Goal: Transaction & Acquisition: Obtain resource

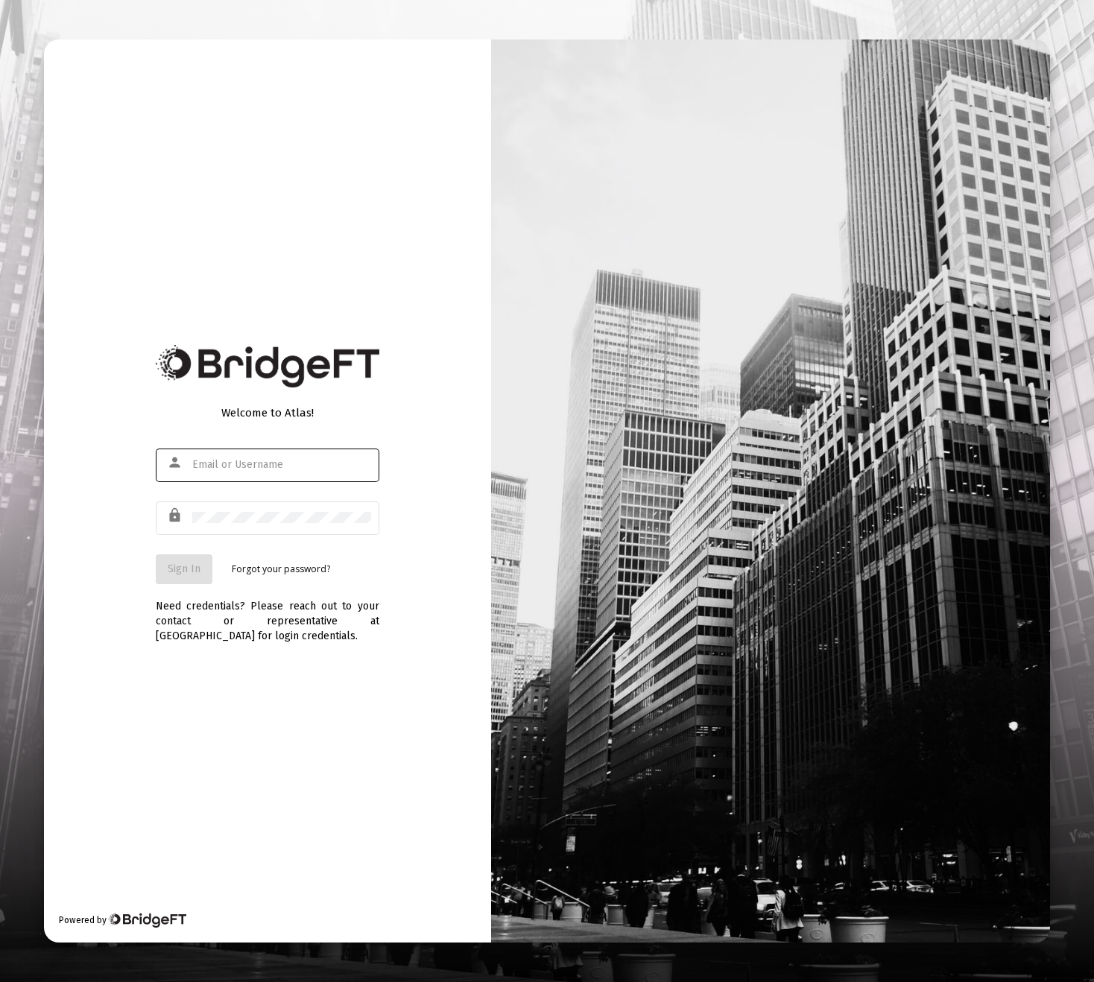
type input "[PERSON_NAME][EMAIL_ADDRESS][DOMAIN_NAME]"
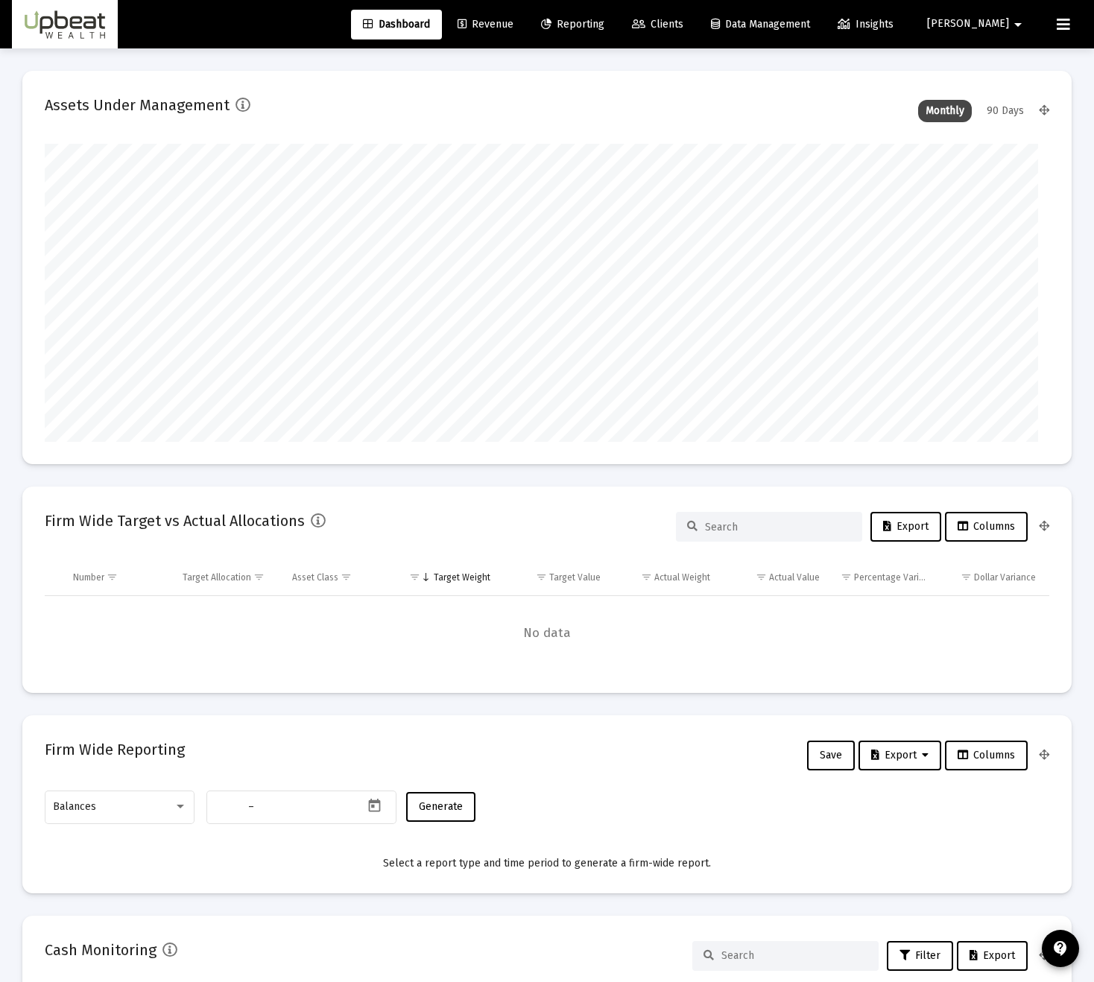
type input "[DATE]"
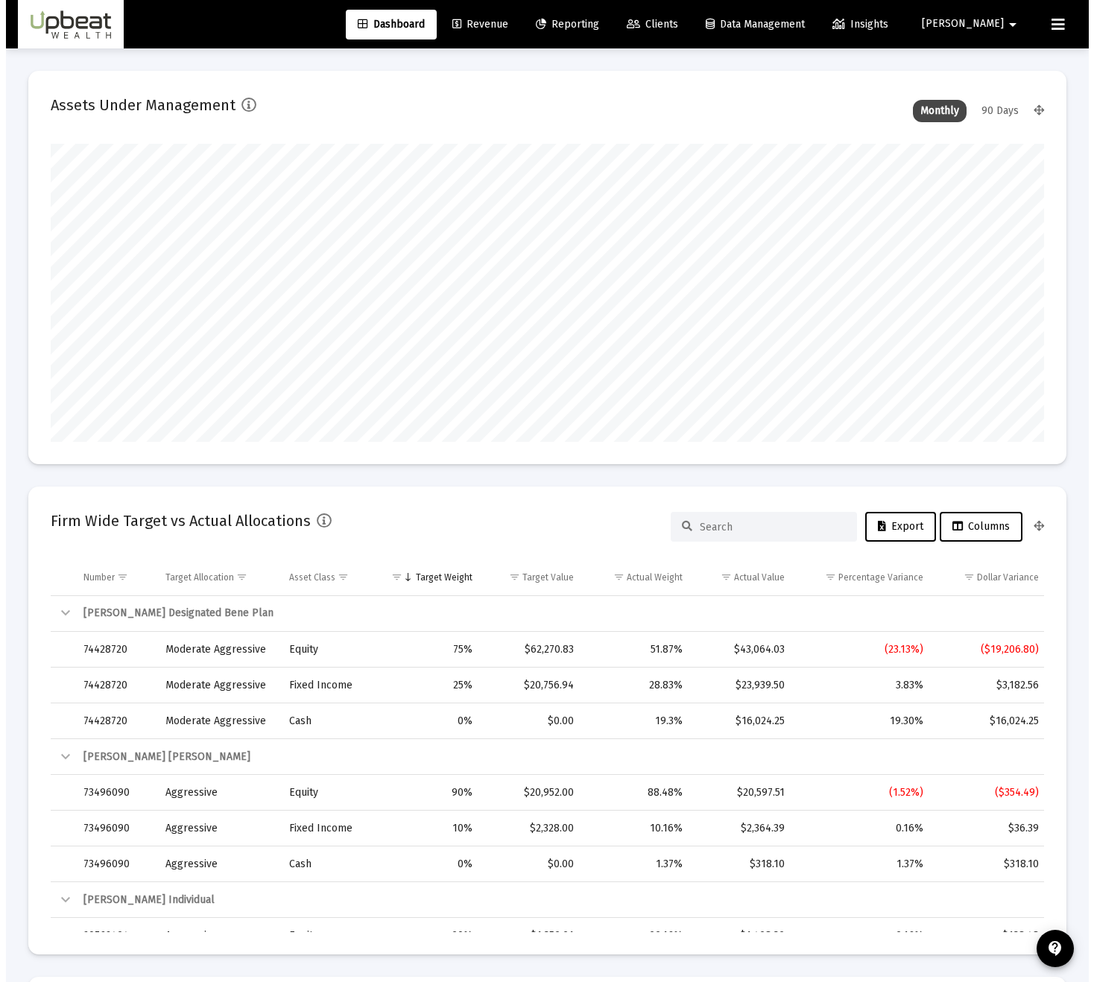
scroll to position [298, 463]
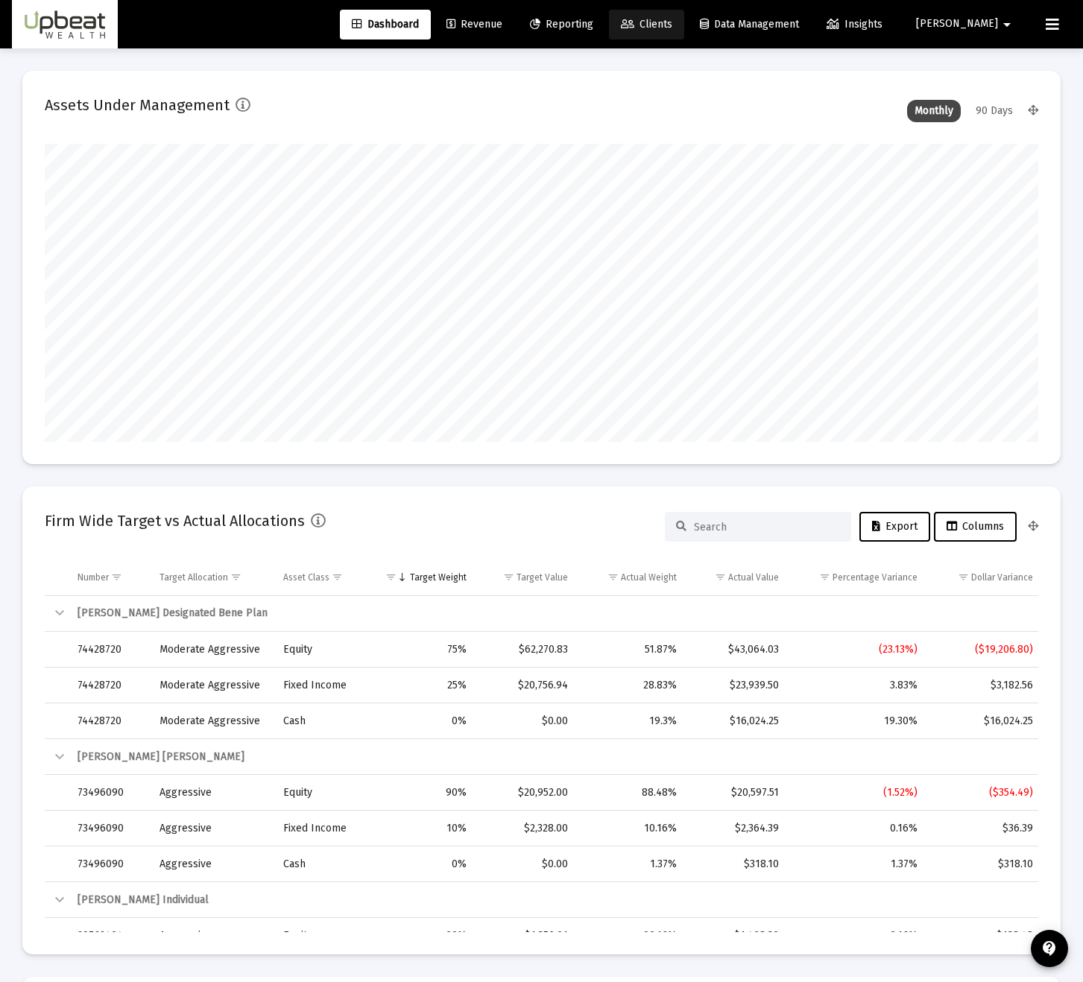
click at [634, 26] on icon at bounding box center [627, 24] width 13 height 10
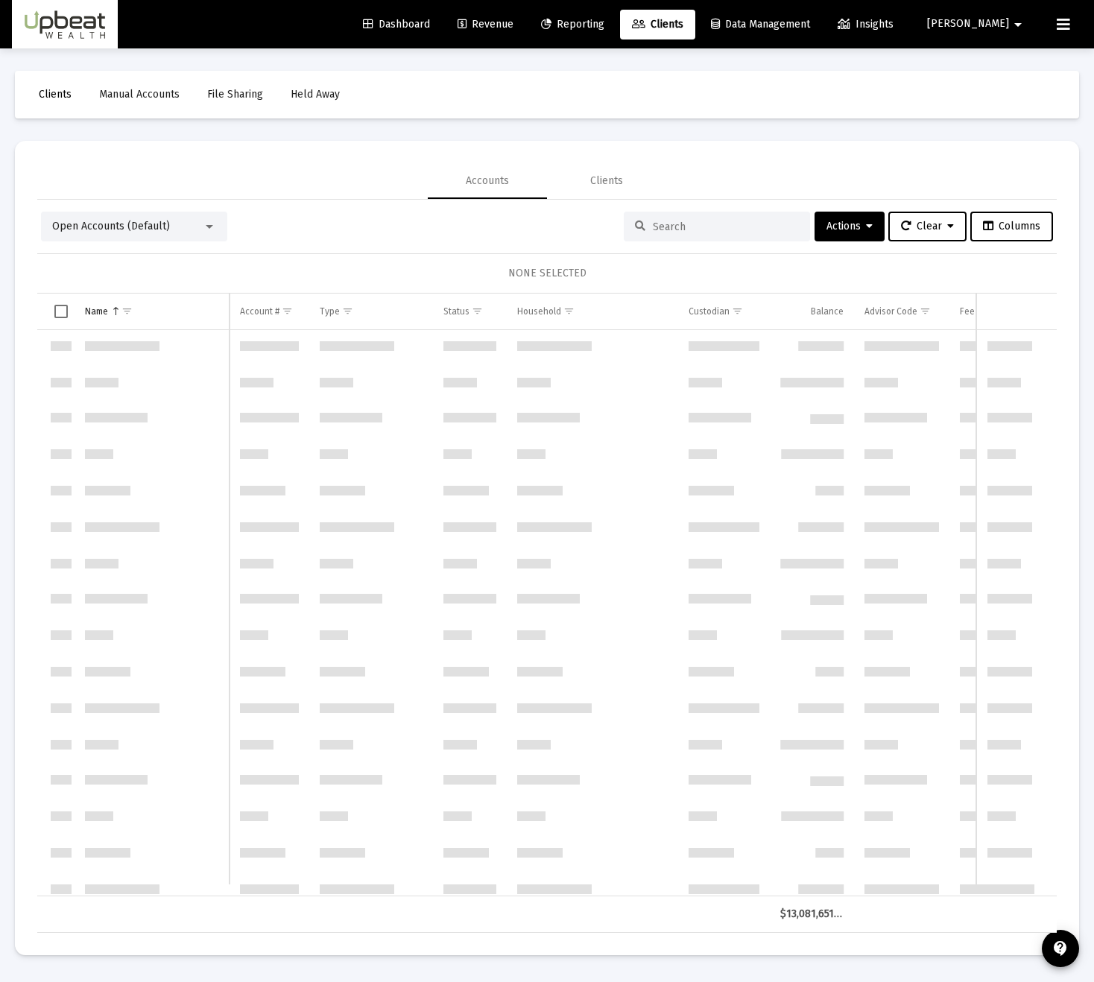
scroll to position [1062, 0]
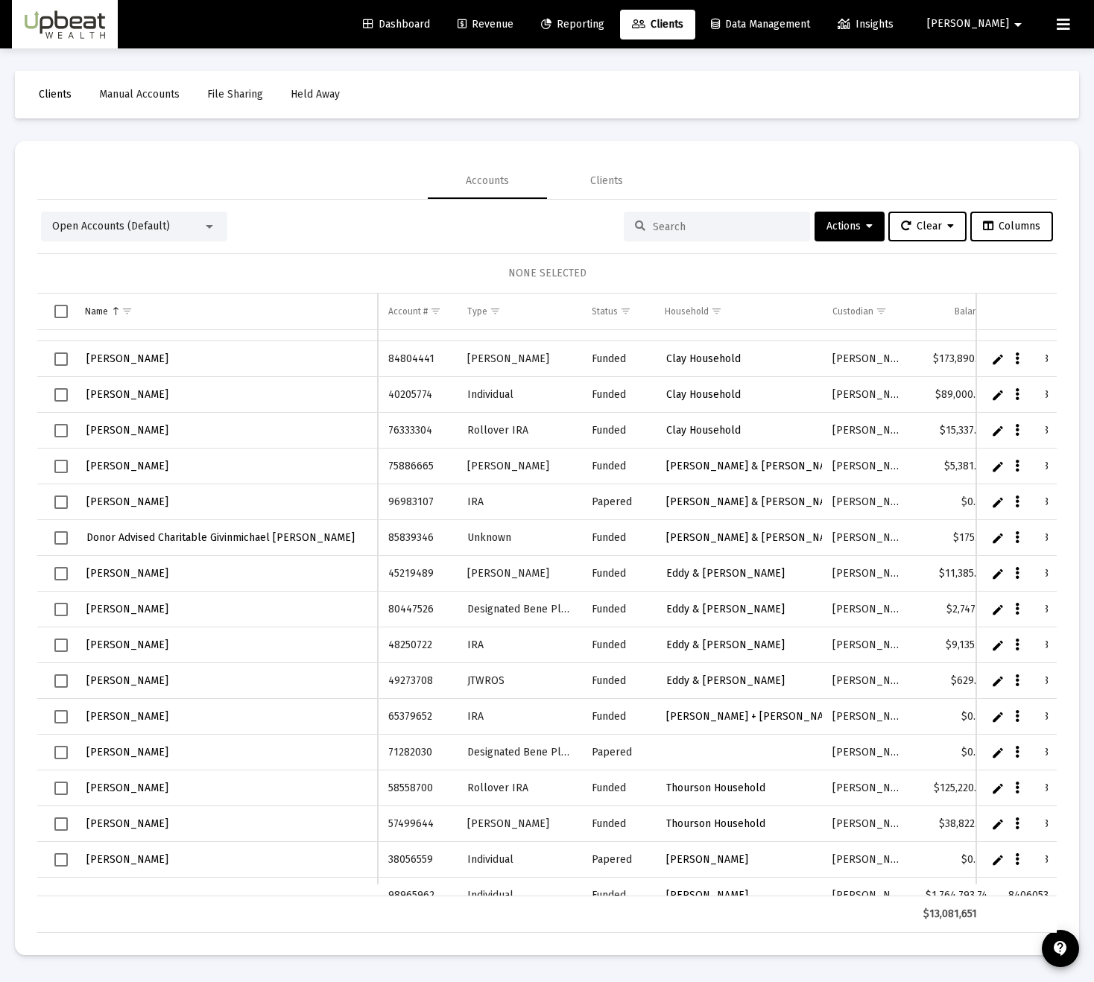
click at [616, 31] on link "Reporting" at bounding box center [572, 25] width 87 height 30
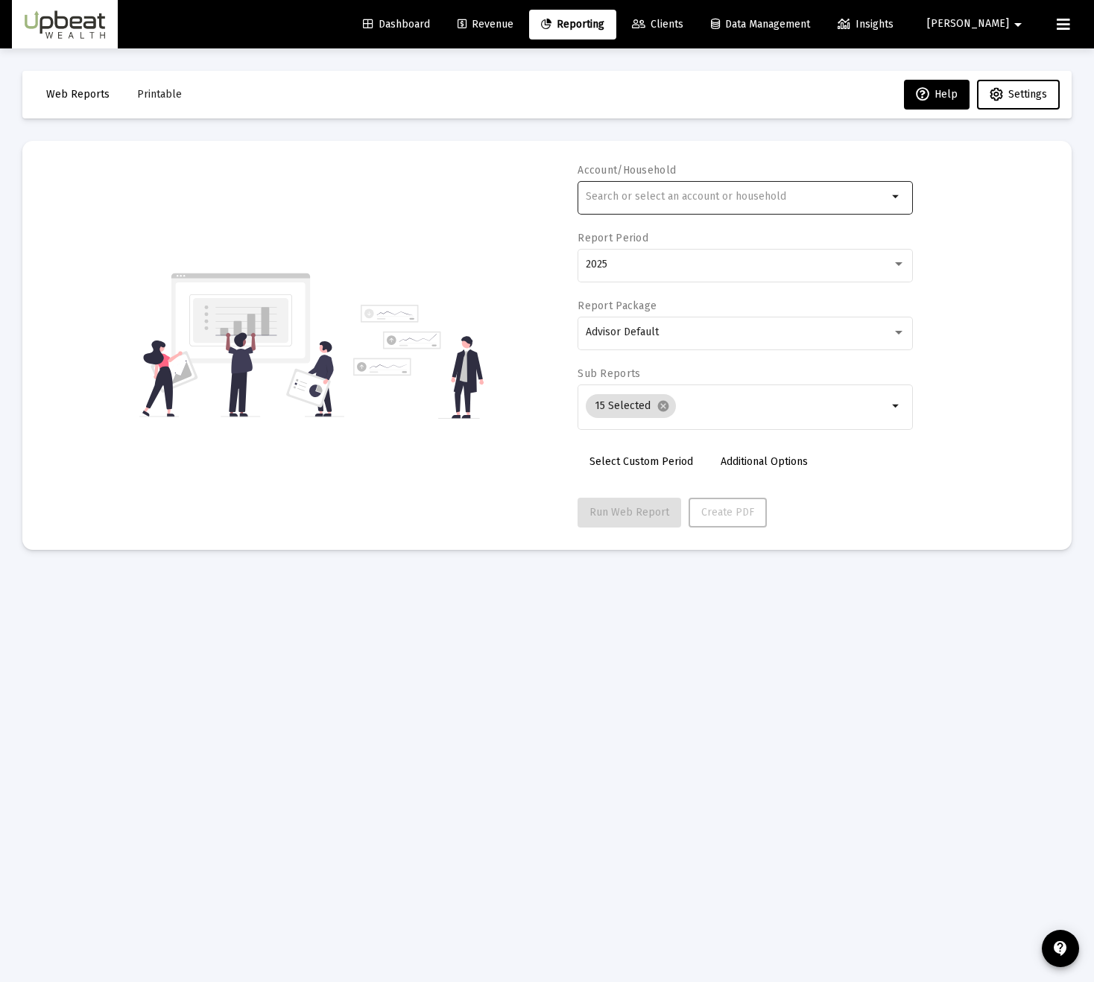
click at [709, 196] on input "text" at bounding box center [737, 197] width 302 height 12
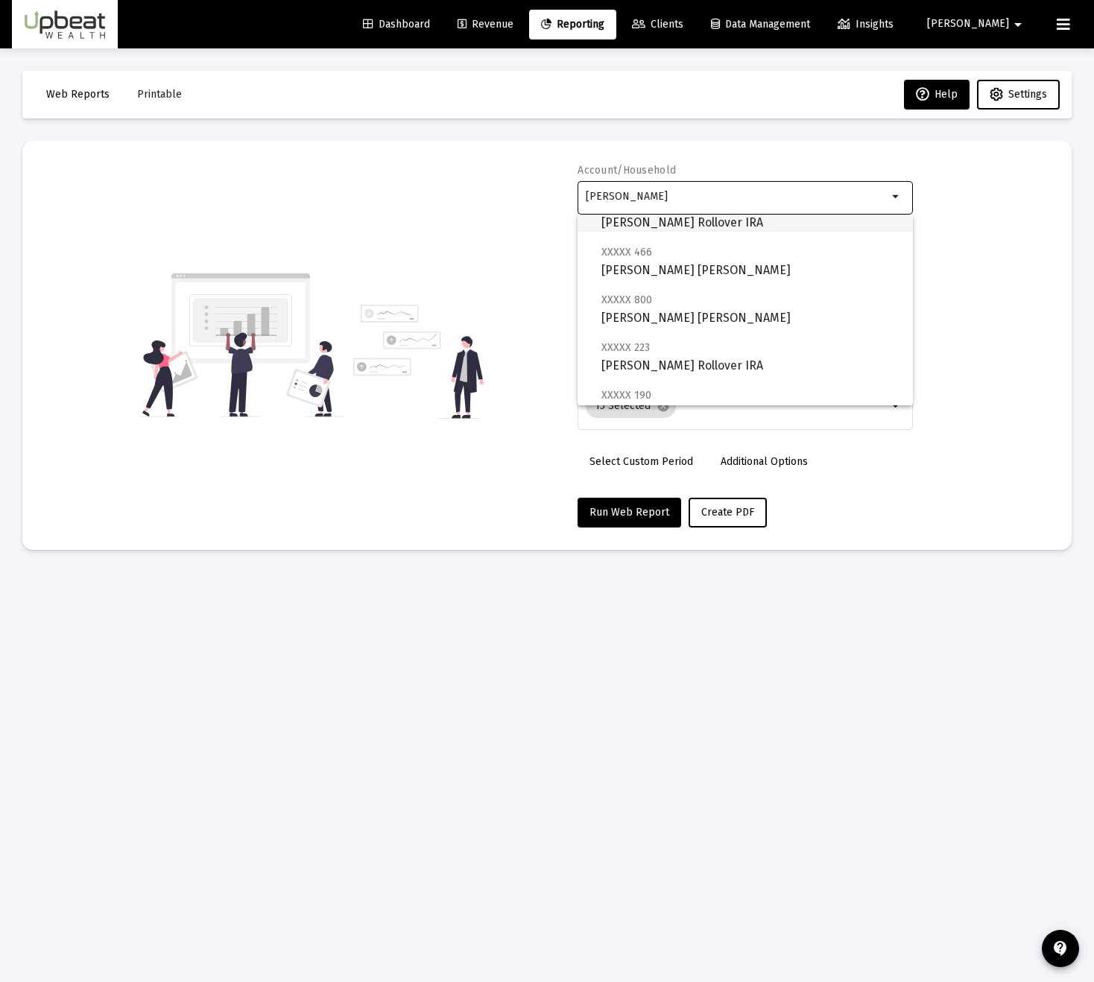
scroll to position [155, 0]
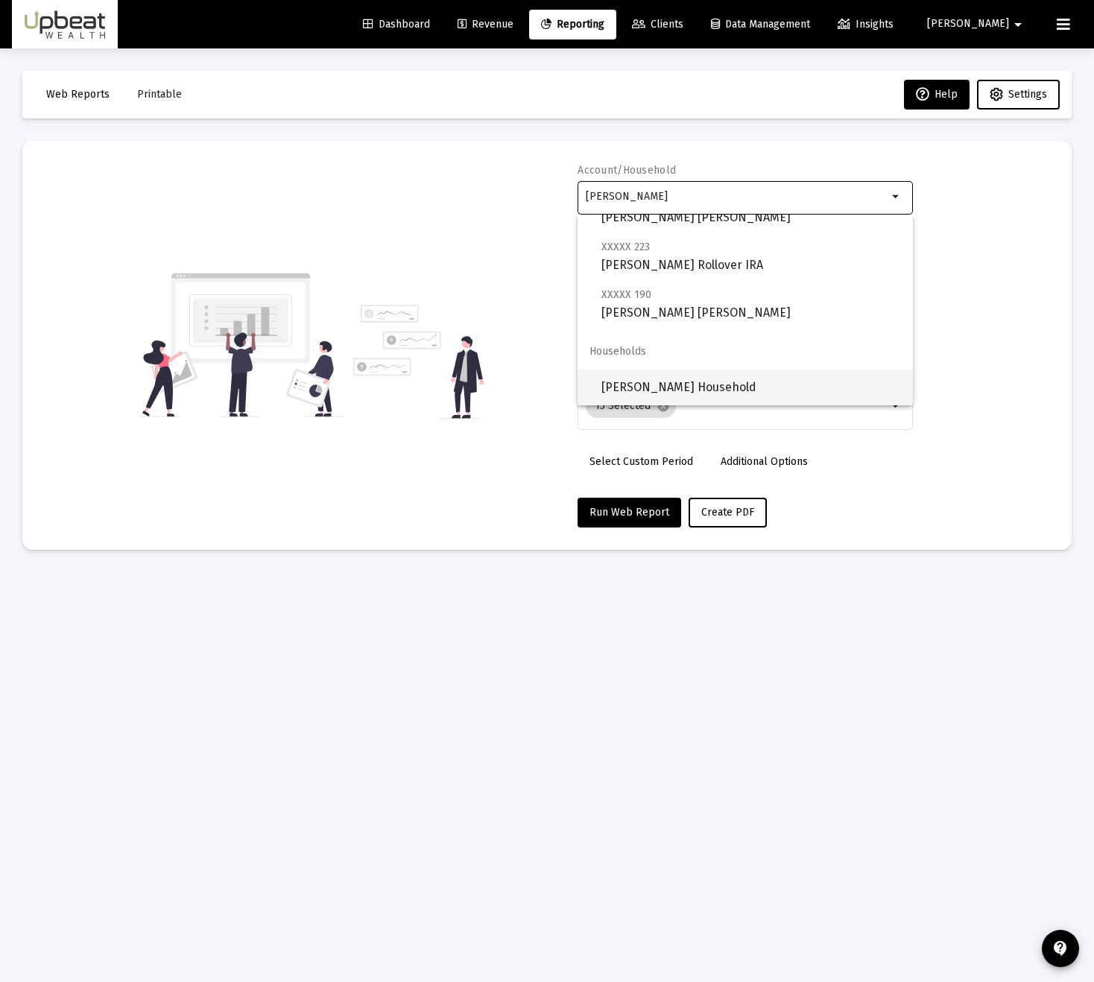
click at [665, 380] on span "[PERSON_NAME] Household" at bounding box center [751, 388] width 300 height 36
type input "[PERSON_NAME] Household"
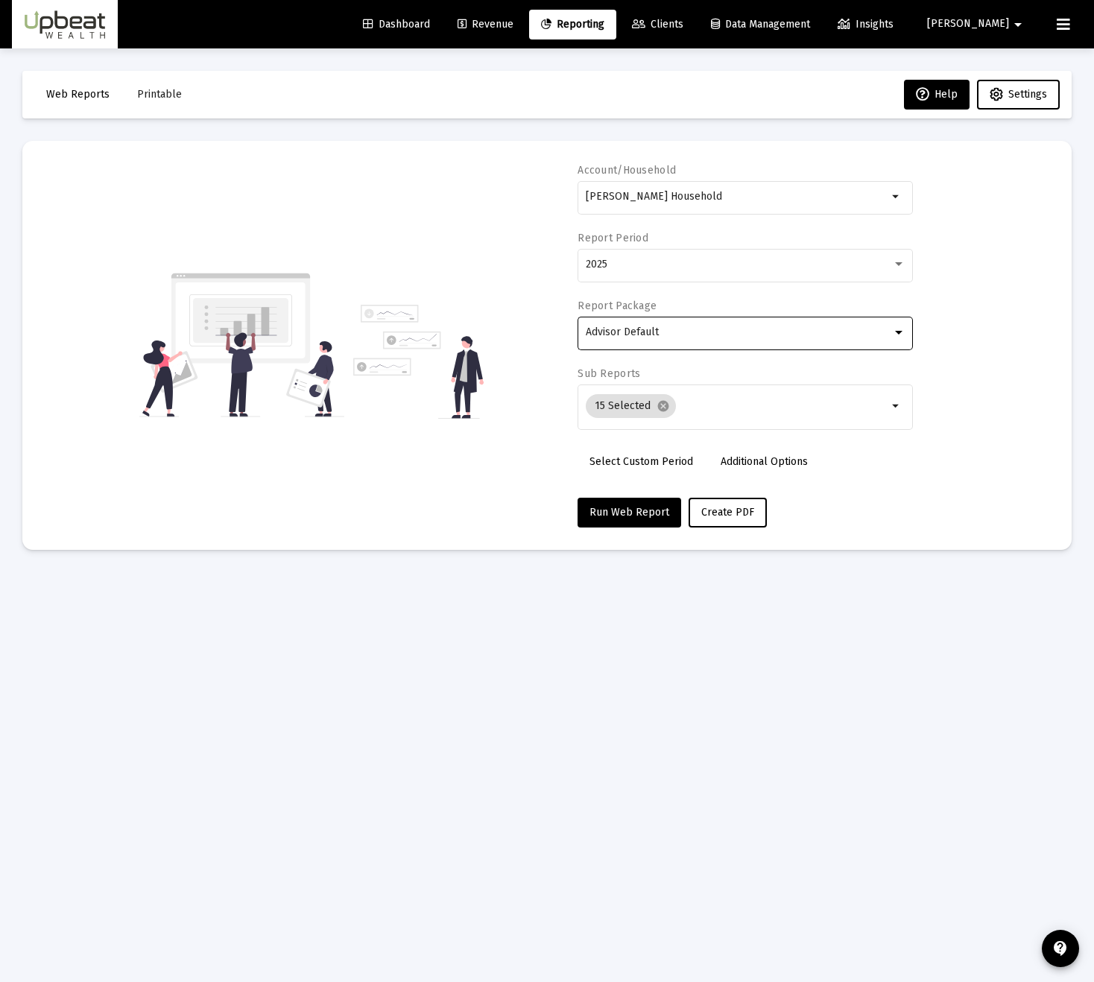
click at [675, 331] on div "Advisor Default" at bounding box center [739, 332] width 306 height 12
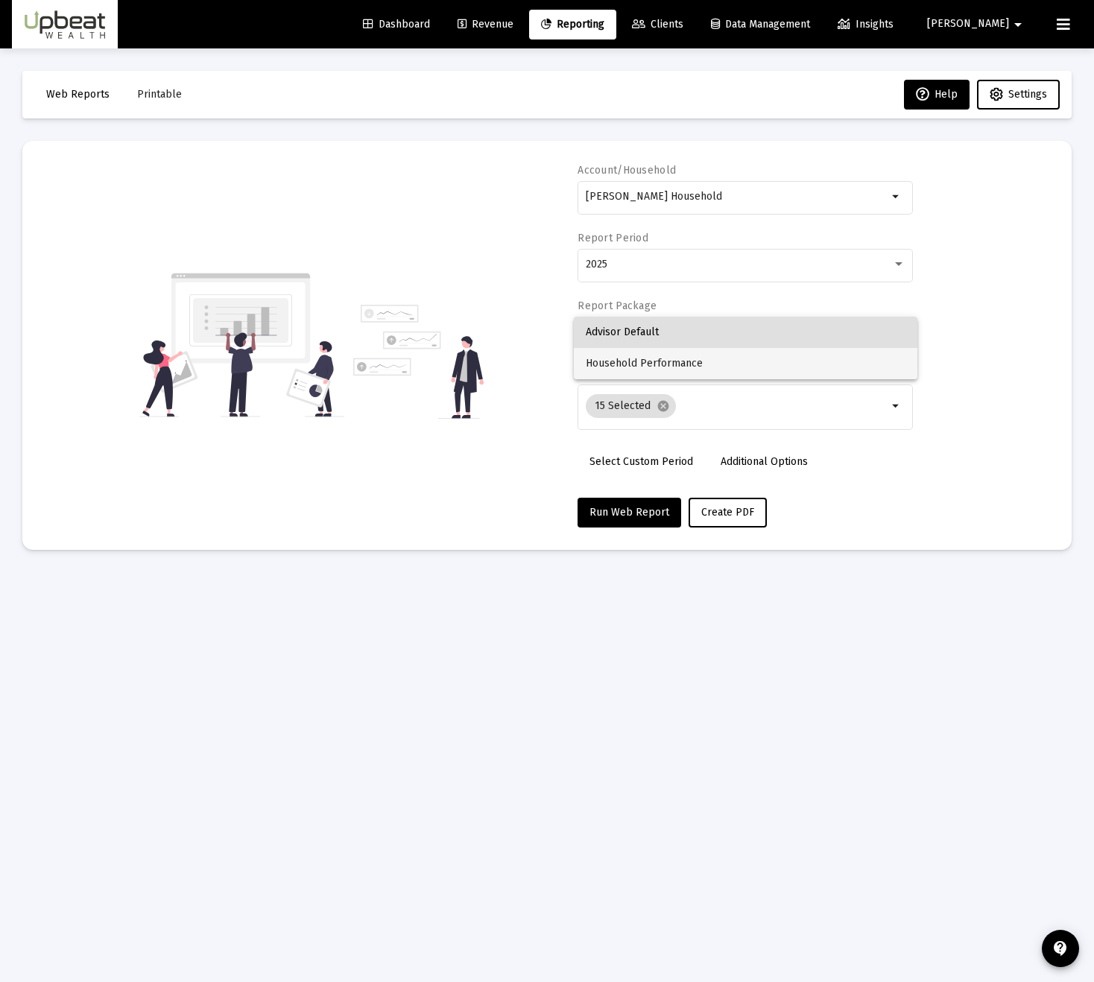
click at [675, 364] on span "Household Performance" at bounding box center [746, 363] width 320 height 31
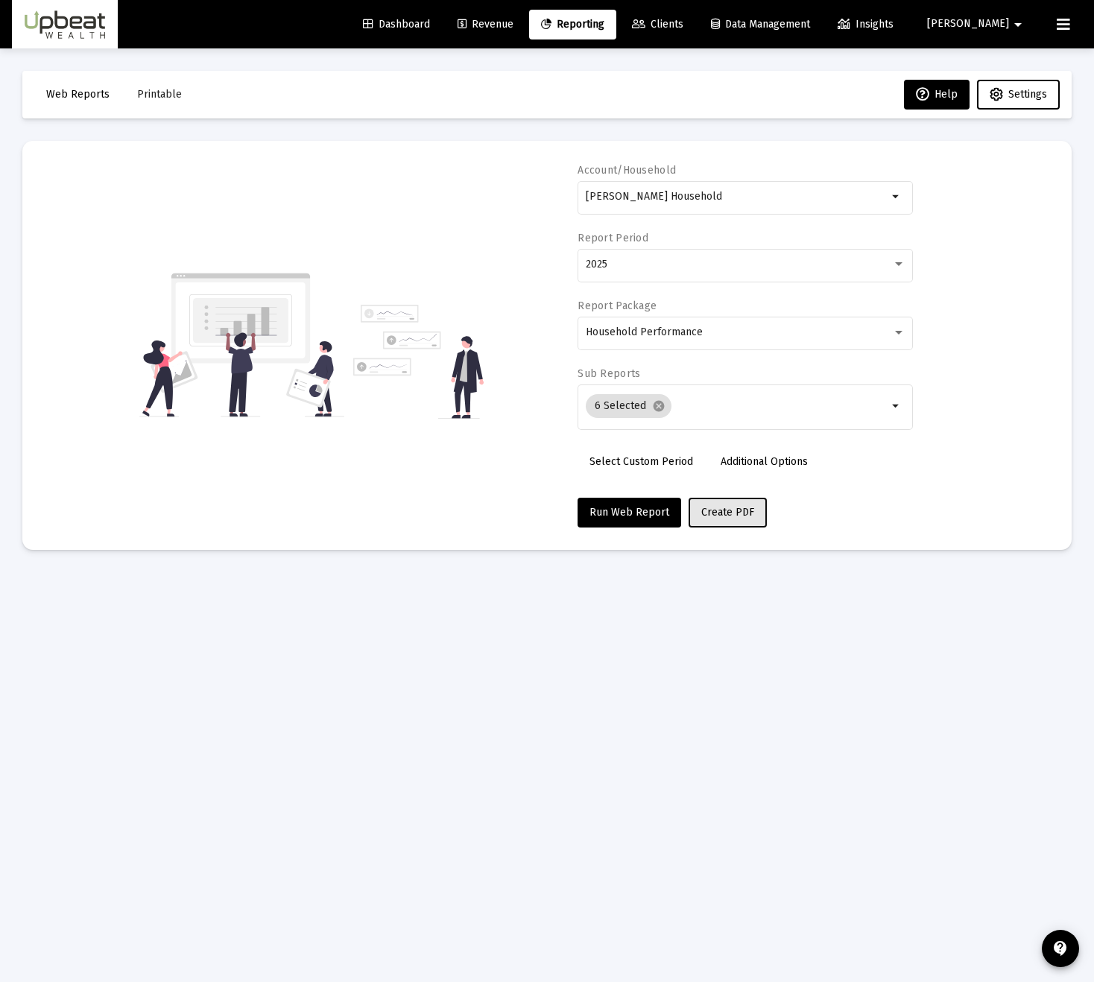
click at [715, 506] on span "Create PDF" at bounding box center [727, 512] width 53 height 13
click at [157, 97] on span "Printable" at bounding box center [159, 94] width 45 height 13
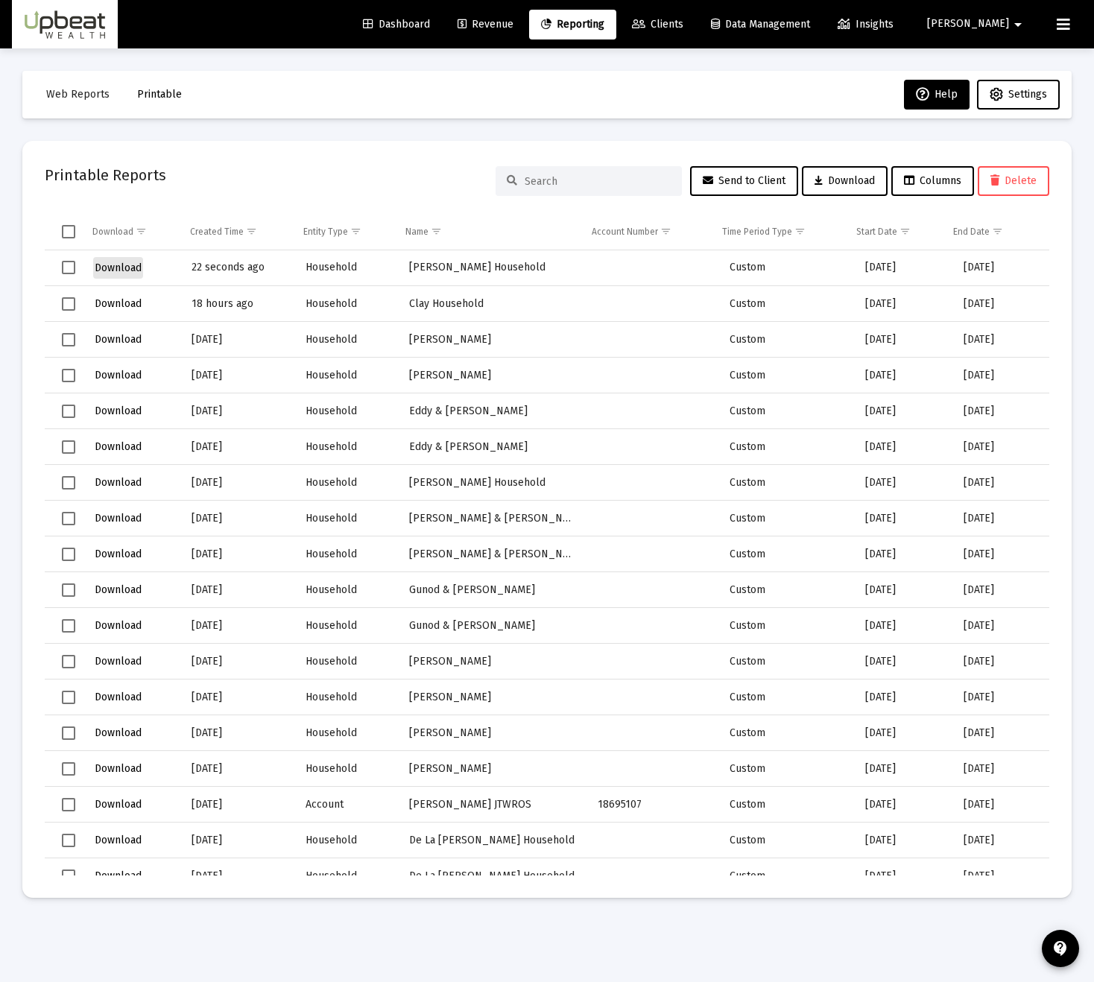
click at [118, 267] on span "Download" at bounding box center [118, 268] width 47 height 13
